Goal: Task Accomplishment & Management: Use online tool/utility

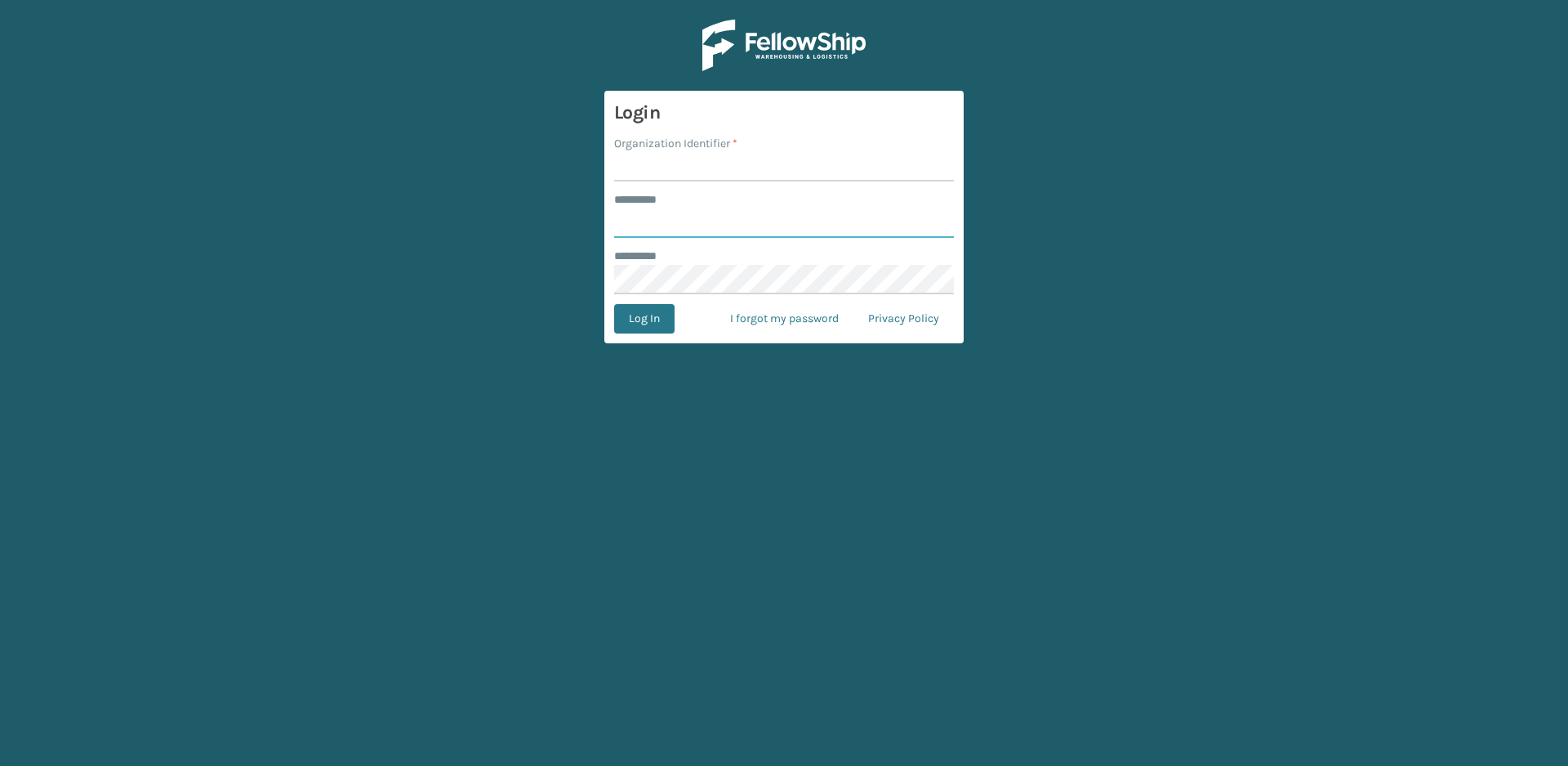
type input "*****"
drag, startPoint x: 741, startPoint y: 168, endPoint x: 753, endPoint y: 154, distance: 18.4
click at [741, 168] on input "Organization Identifier *" at bounding box center [784, 167] width 340 height 29
type input "Vancouver Remco"
click at [645, 318] on button "Log In" at bounding box center [644, 318] width 61 height 29
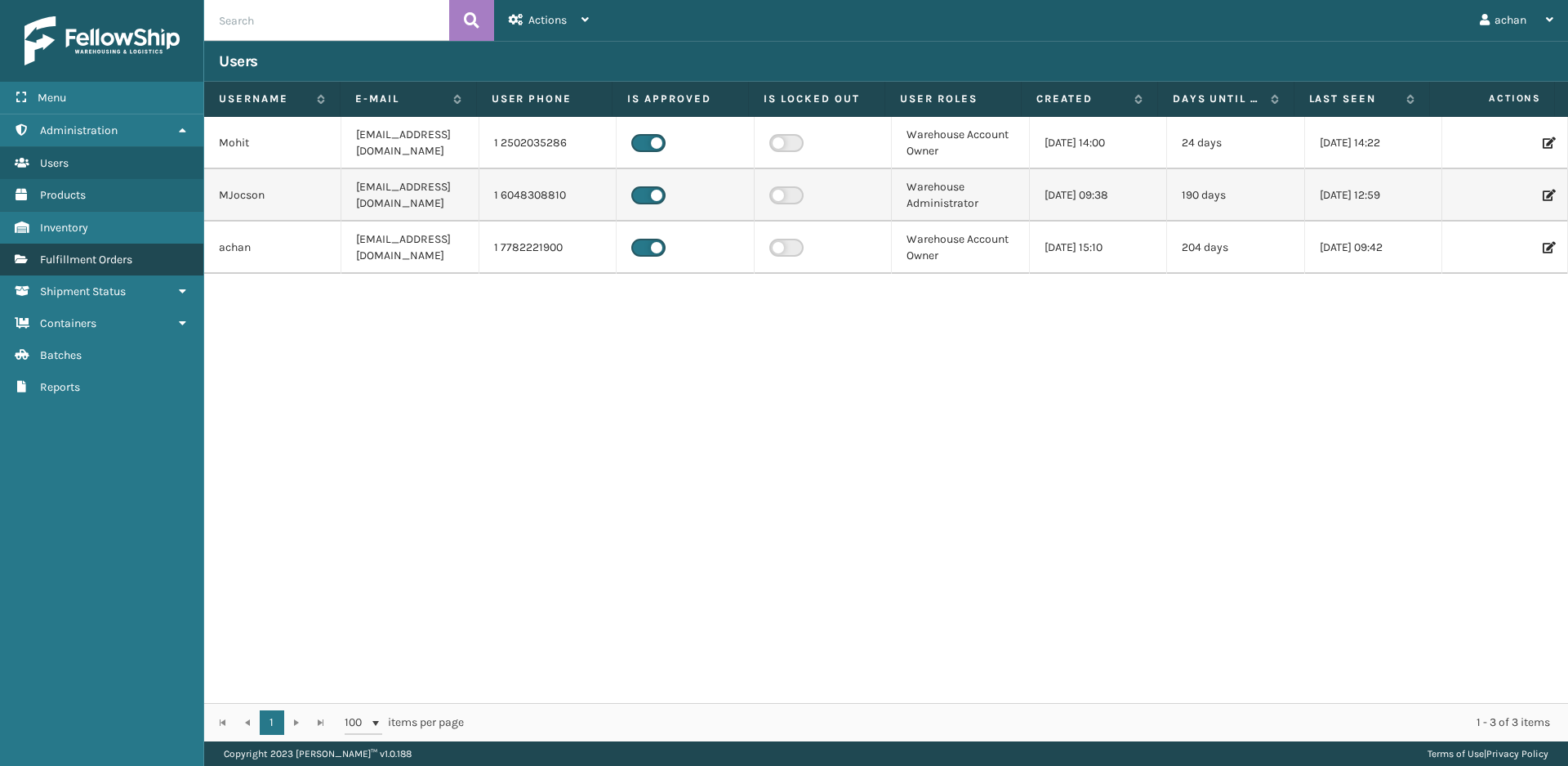
click at [105, 257] on span "Fulfillment Orders" at bounding box center [86, 259] width 93 height 14
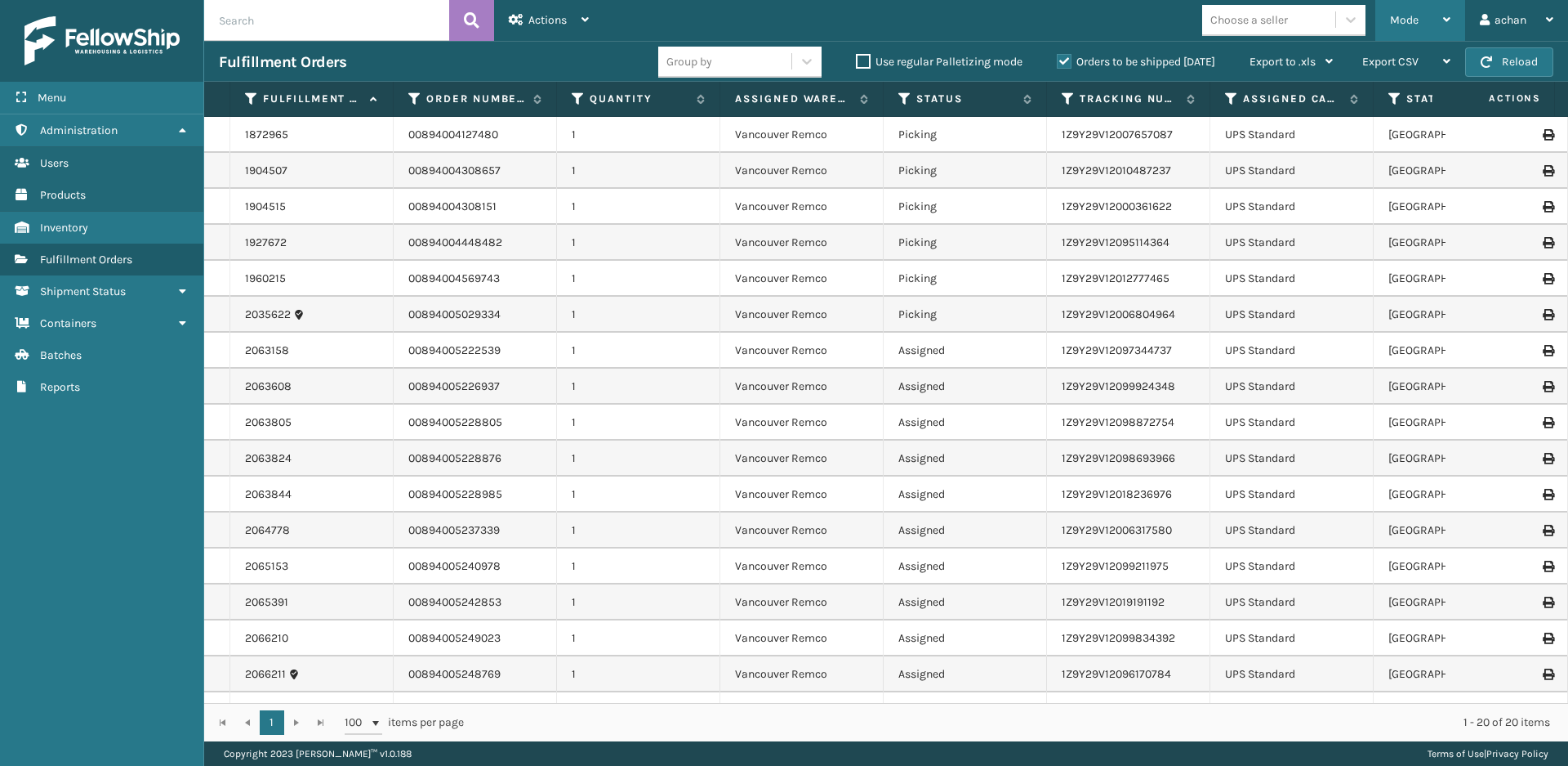
click at [1438, 15] on div "Mode" at bounding box center [1420, 20] width 61 height 41
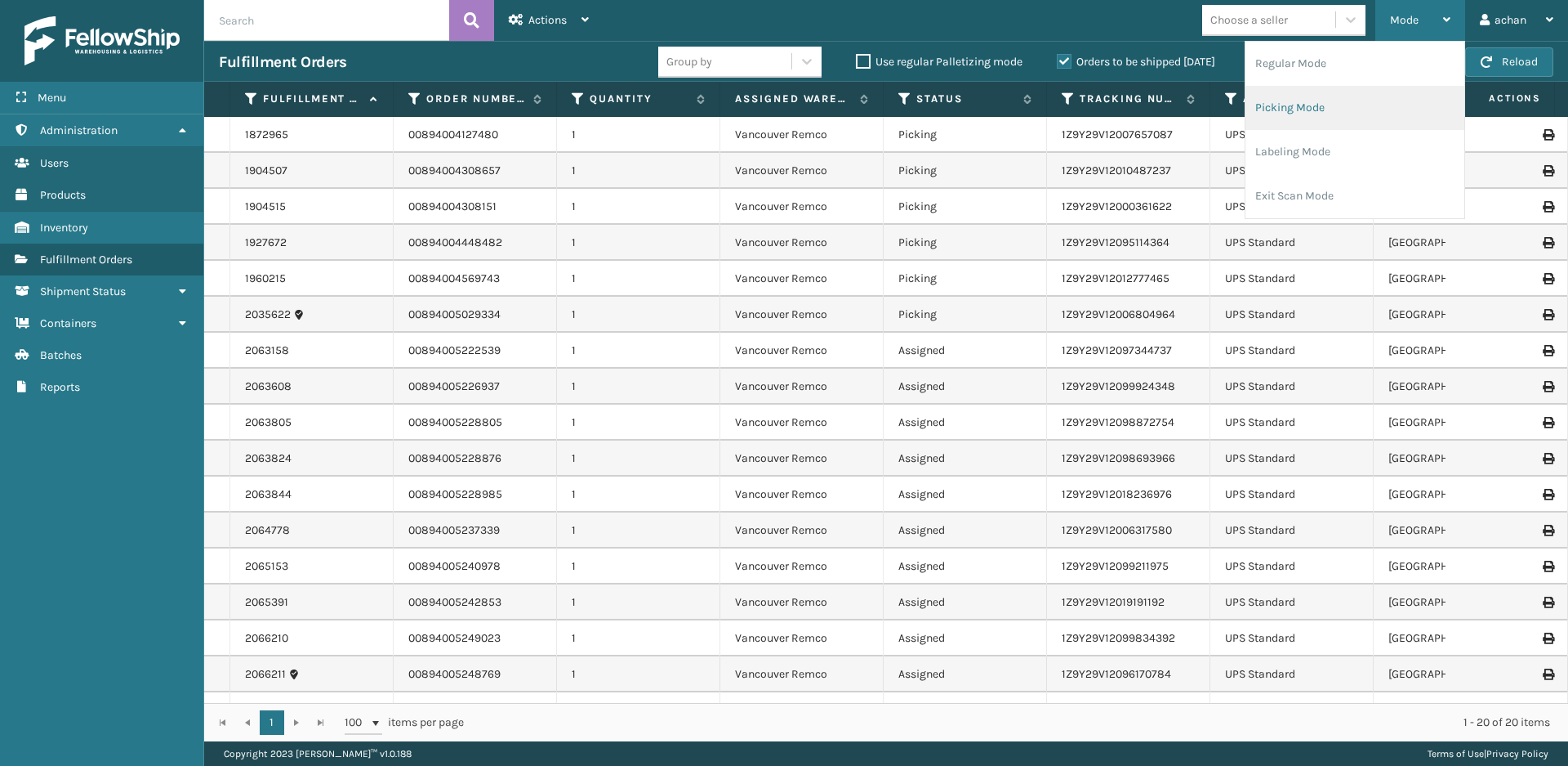
click at [1288, 100] on li "Picking Mode" at bounding box center [1354, 108] width 219 height 45
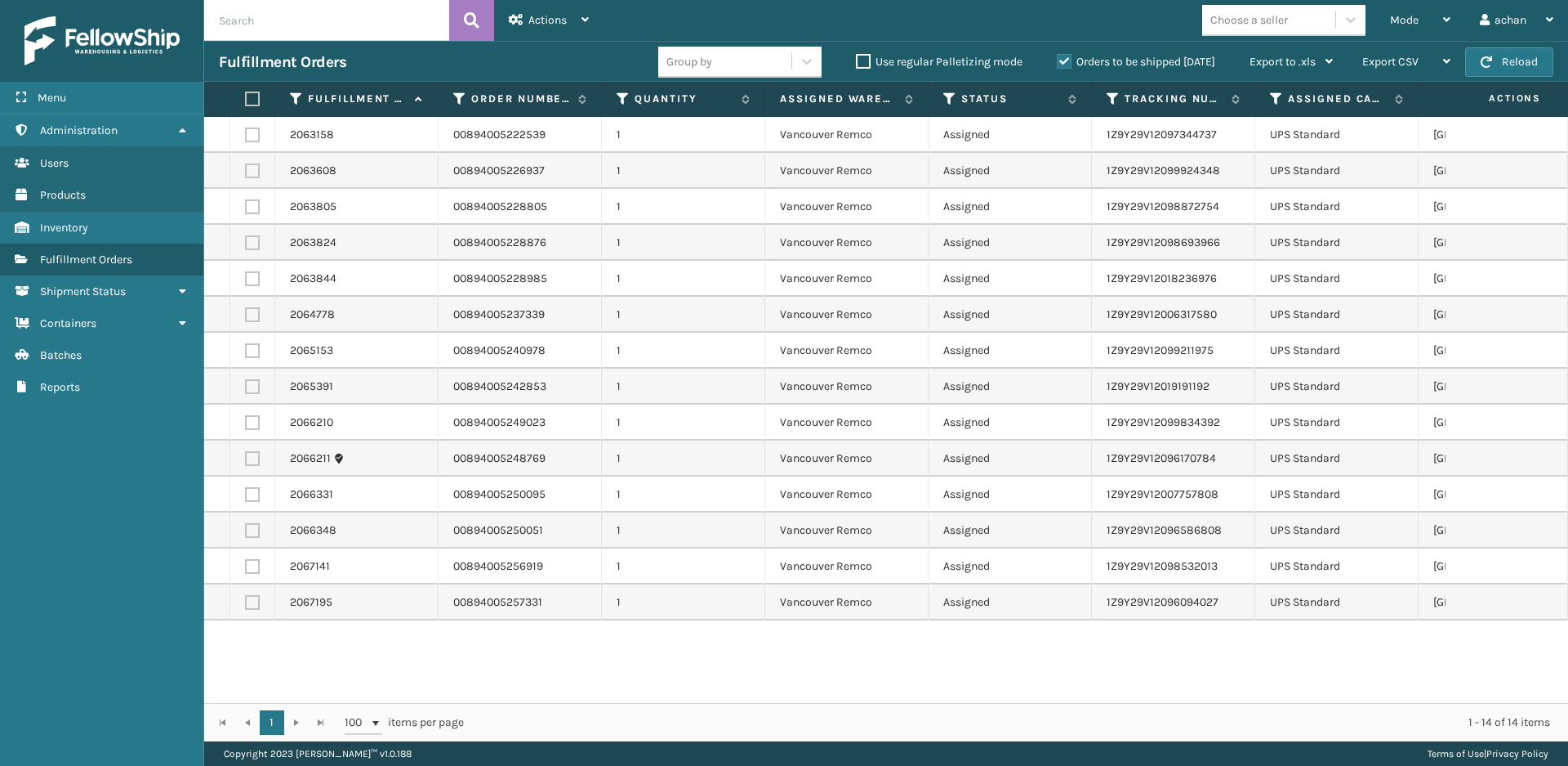
click at [255, 98] on label at bounding box center [250, 99] width 9 height 15
click at [246, 98] on input "checkbox" at bounding box center [245, 98] width 1 height 10
checkbox input "true"
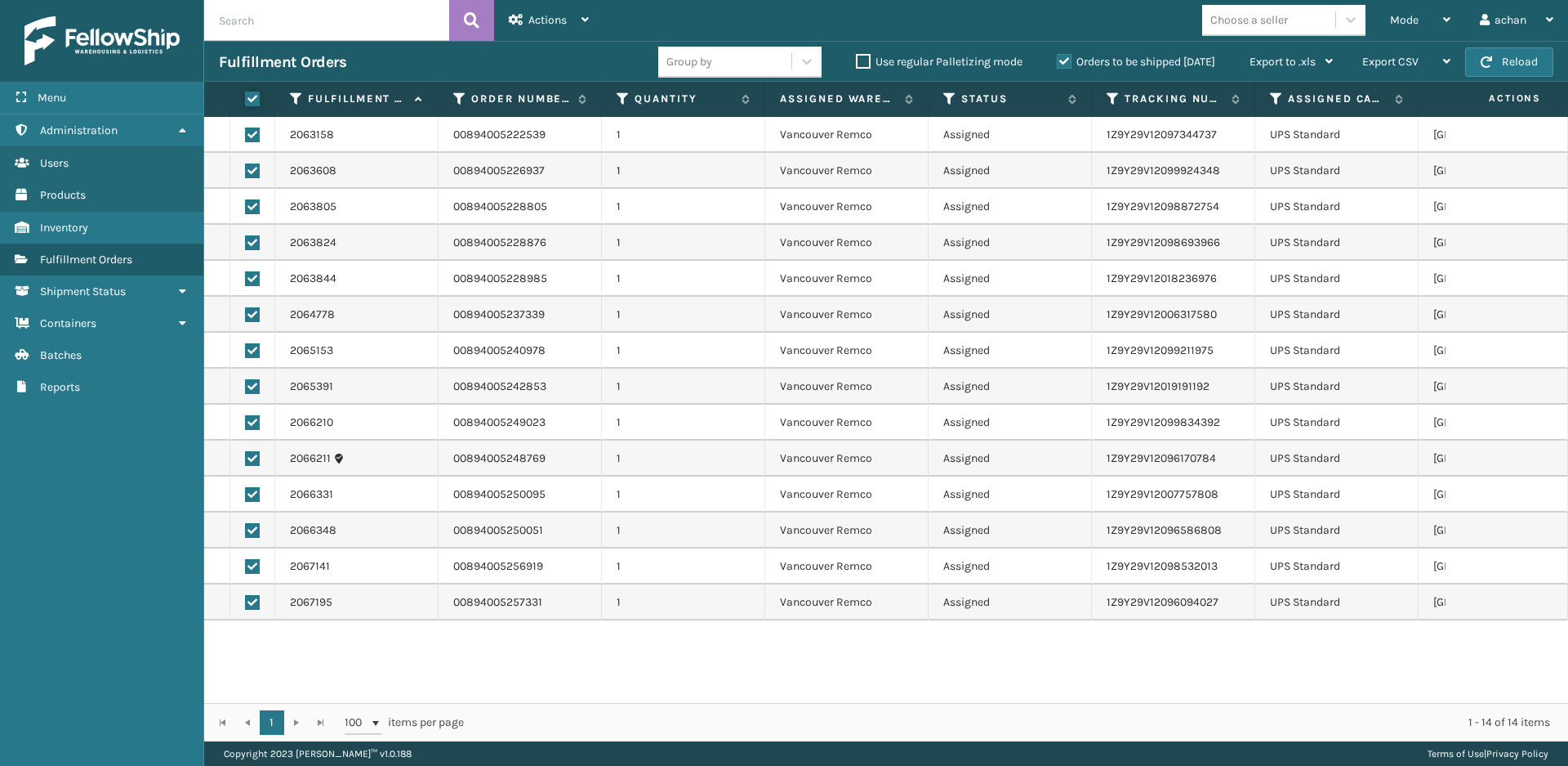
checkbox input "true"
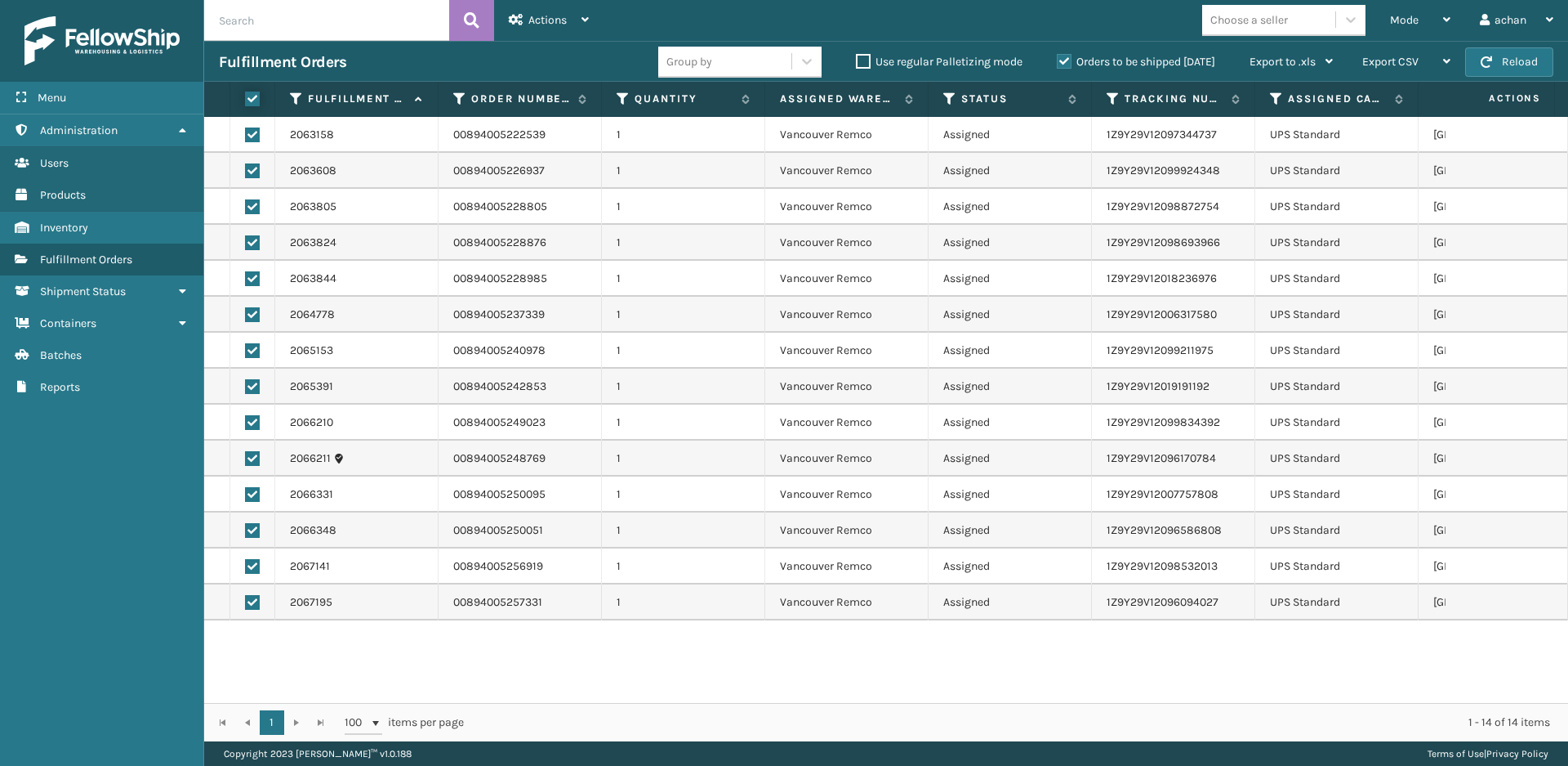
checkbox input "true"
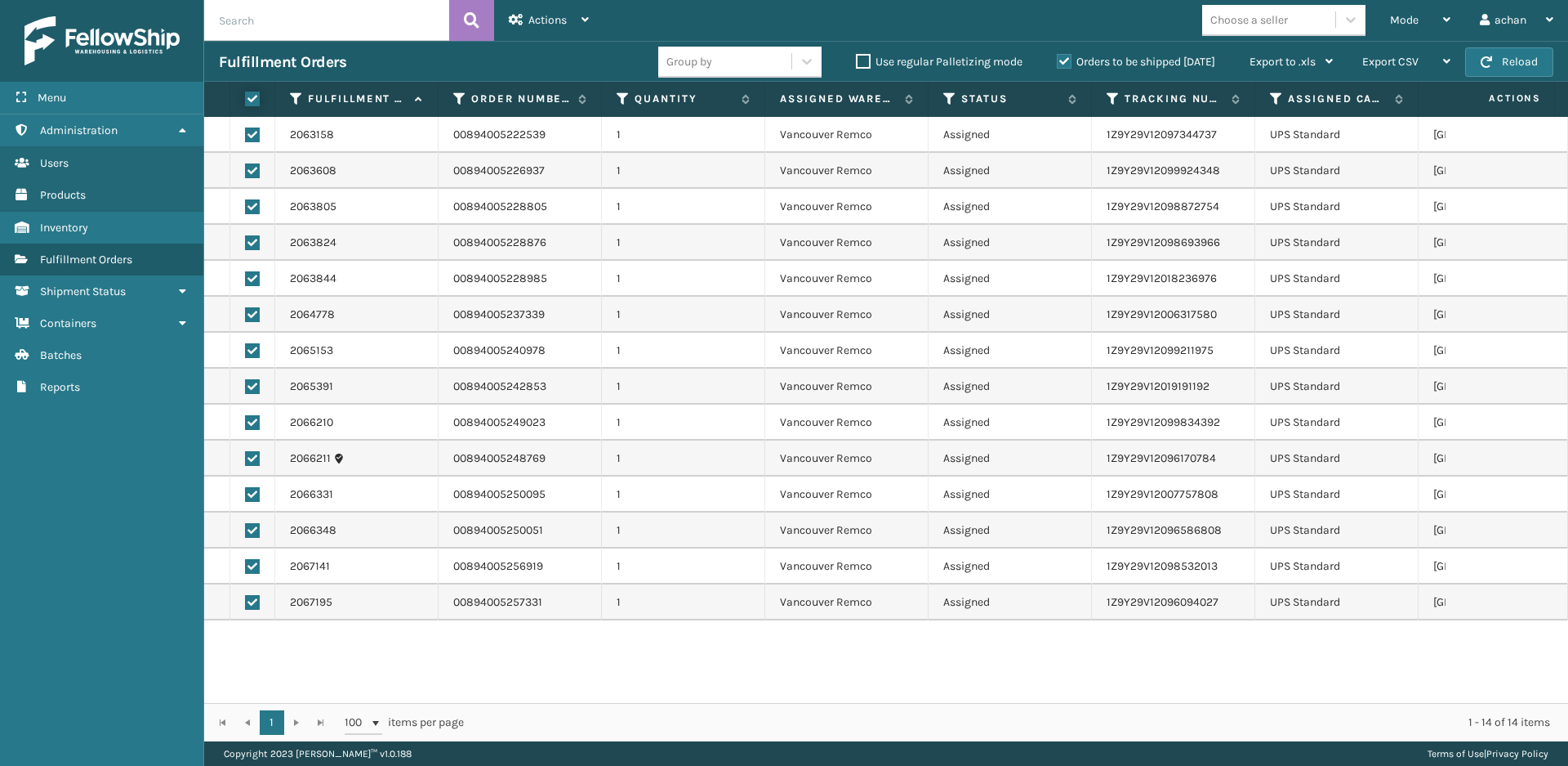
checkbox input "true"
click at [575, 16] on div "Actions" at bounding box center [549, 20] width 80 height 41
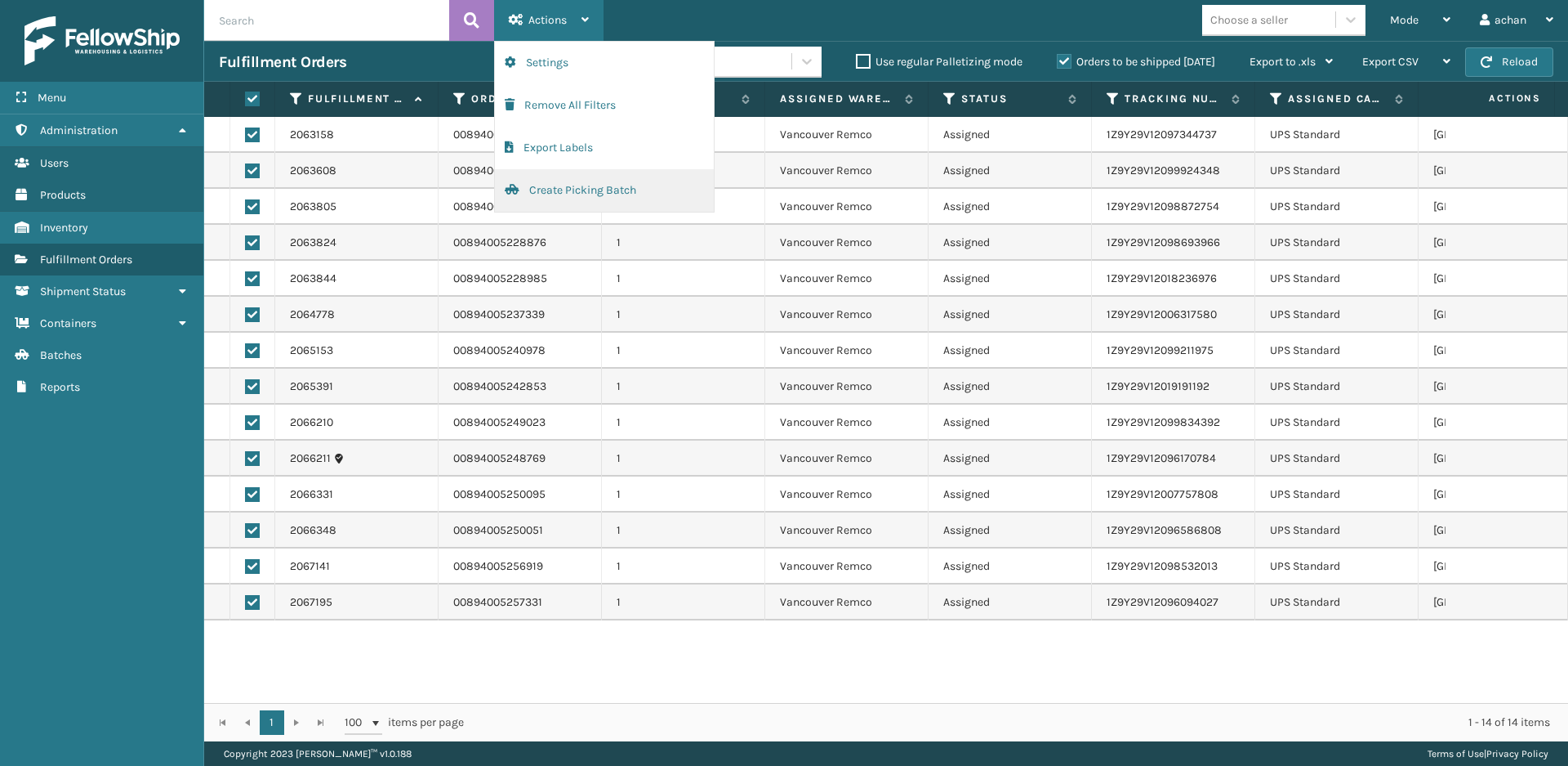
click at [568, 200] on button "Create Picking Batch" at bounding box center [604, 190] width 219 height 43
